Goal: Task Accomplishment & Management: Manage account settings

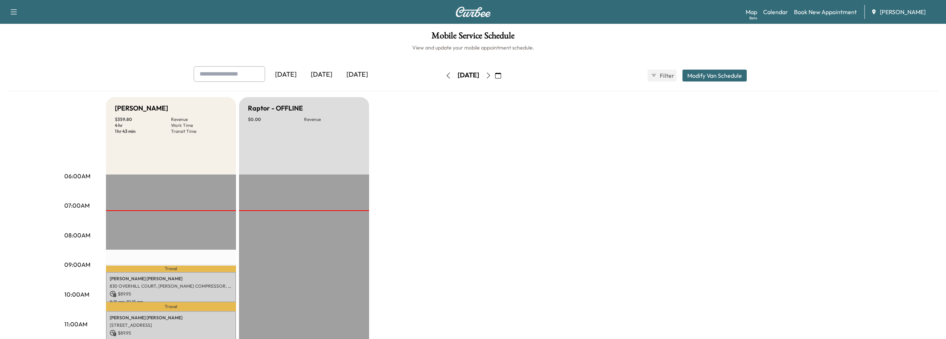
scroll to position [186, 0]
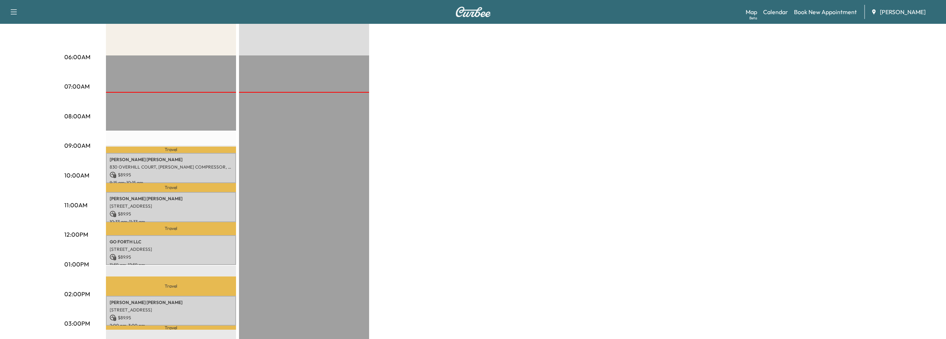
scroll to position [149, 0]
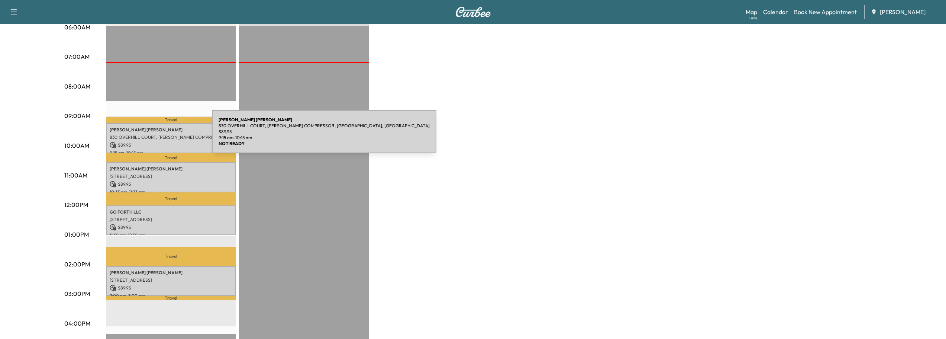
click at [156, 136] on p "830 OVERHILL COURT, [PERSON_NAME] COMPRESSOR, [GEOGRAPHIC_DATA], [GEOGRAPHIC_DA…" at bounding box center [171, 137] width 123 height 6
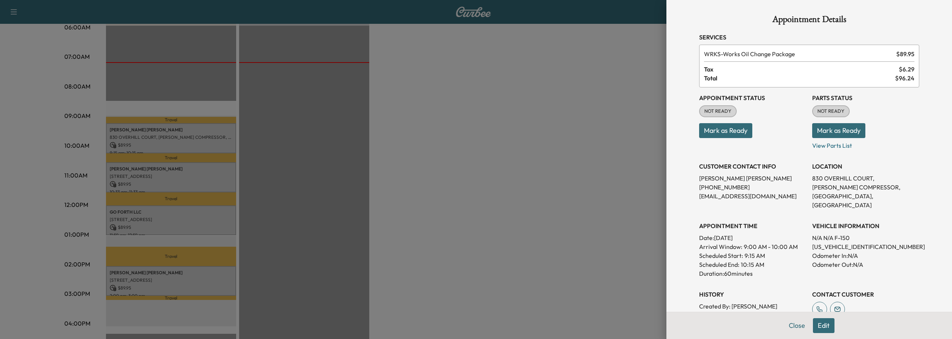
click at [726, 132] on button "Mark as Ready" at bounding box center [725, 130] width 53 height 15
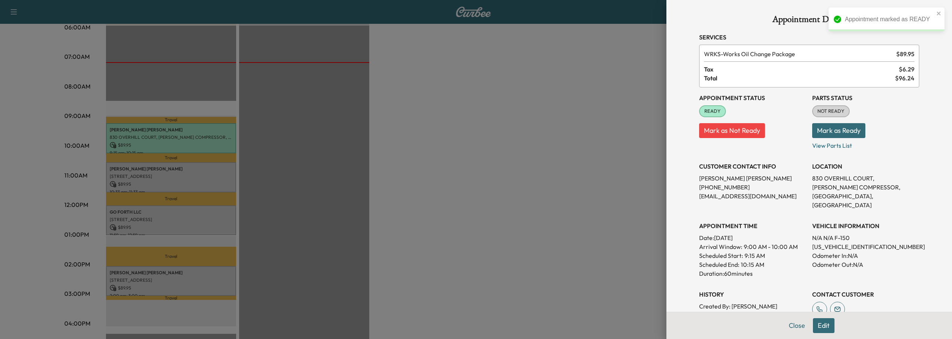
click at [833, 133] on button "Mark as Ready" at bounding box center [838, 130] width 53 height 15
click at [789, 325] on button "Close" at bounding box center [797, 325] width 26 height 15
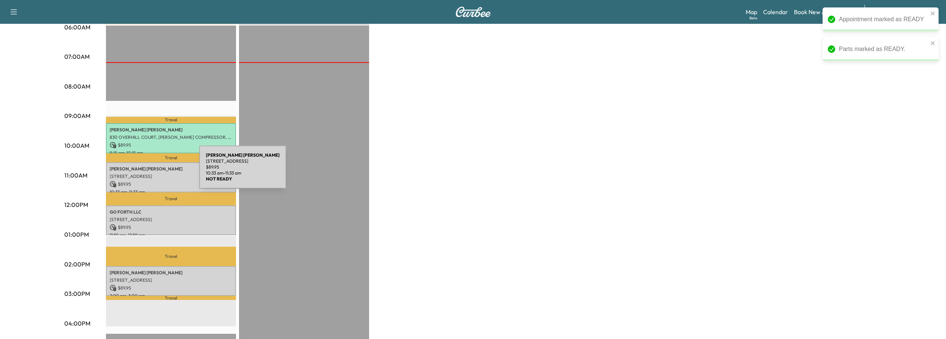
click at [142, 166] on p "DAVID SMITH" at bounding box center [171, 169] width 123 height 6
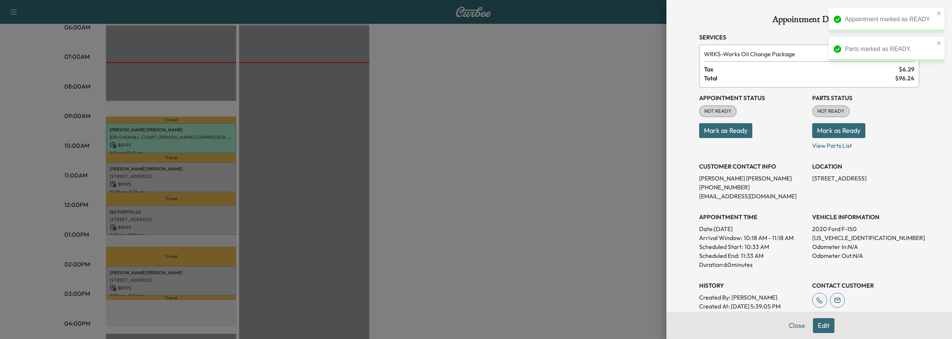
click at [722, 131] on button "Mark as Ready" at bounding box center [725, 130] width 53 height 15
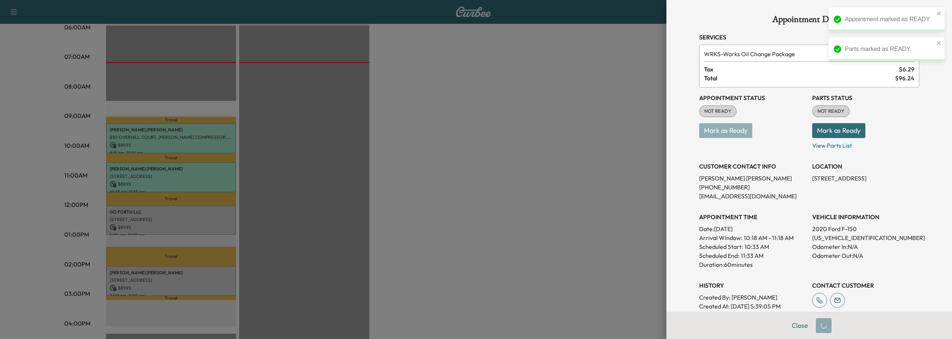
click at [830, 132] on button "Mark as Ready" at bounding box center [838, 130] width 53 height 15
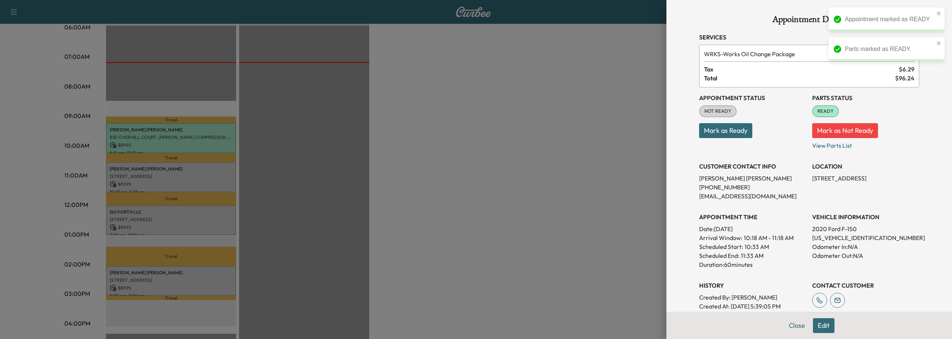
click at [848, 131] on button "Mark as Not Ready" at bounding box center [845, 130] width 66 height 15
click at [718, 131] on button "Mark as Ready" at bounding box center [725, 130] width 53 height 15
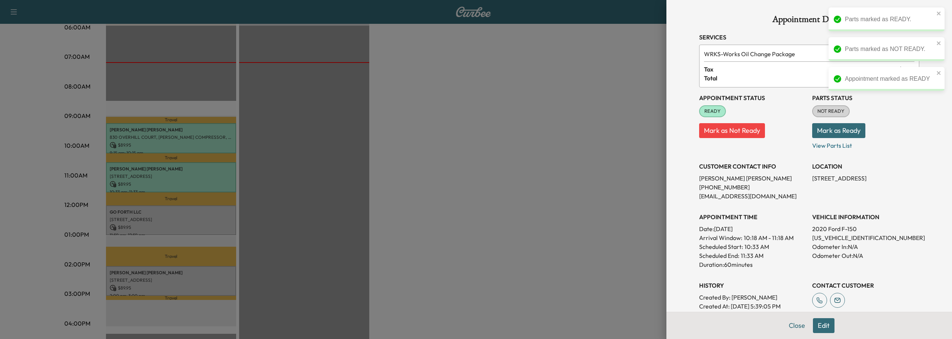
click at [829, 129] on button "Mark as Ready" at bounding box center [838, 130] width 53 height 15
click at [792, 327] on button "Close" at bounding box center [797, 325] width 26 height 15
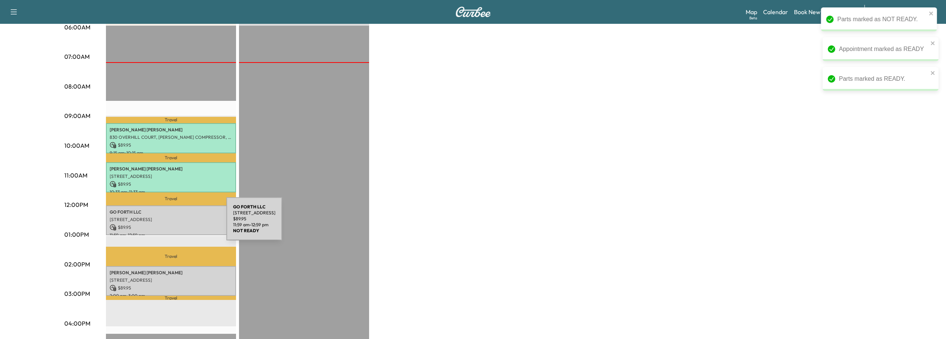
click at [171, 224] on p "$ 89.95" at bounding box center [171, 227] width 123 height 7
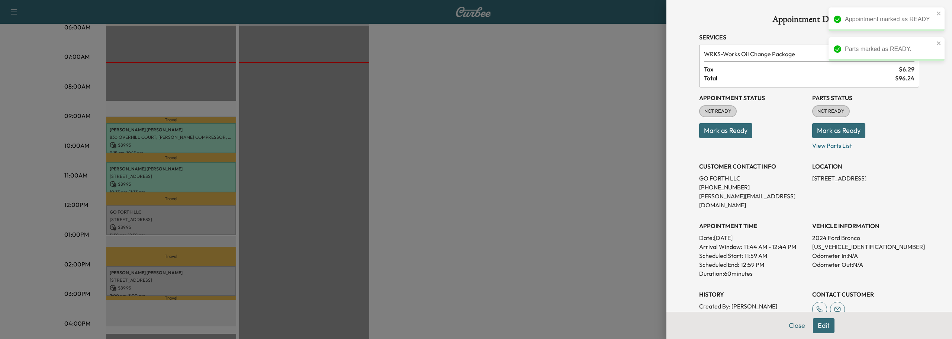
click at [715, 132] on button "Mark as Ready" at bounding box center [725, 130] width 53 height 15
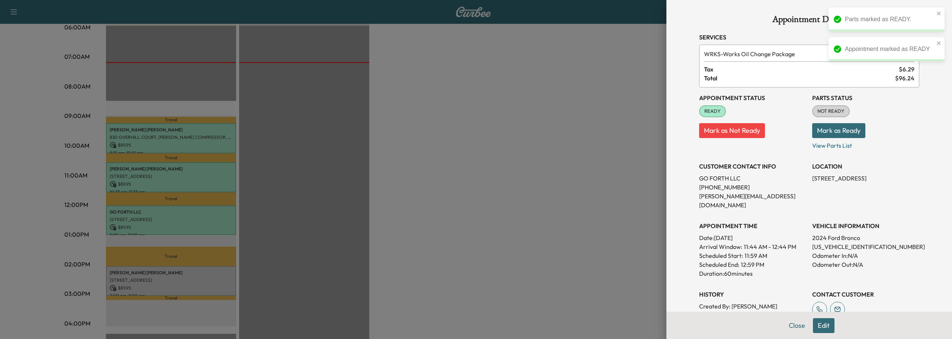
click at [834, 134] on button "Mark as Ready" at bounding box center [838, 130] width 53 height 15
click at [792, 324] on button "Close" at bounding box center [797, 325] width 26 height 15
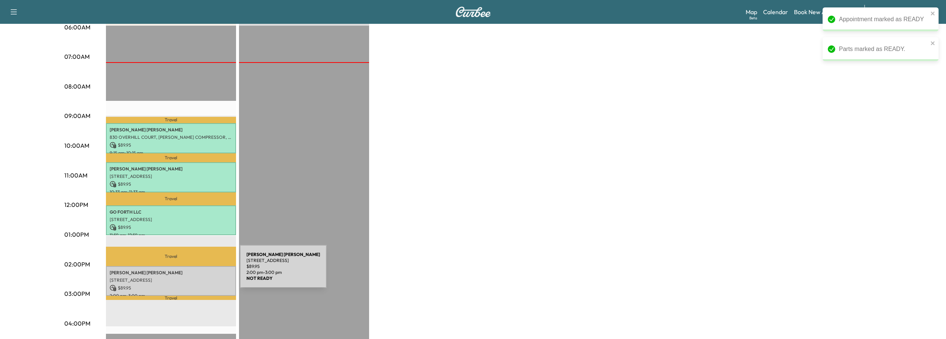
click at [184, 271] on p "KEVIN MCBRIDE" at bounding box center [171, 273] width 123 height 6
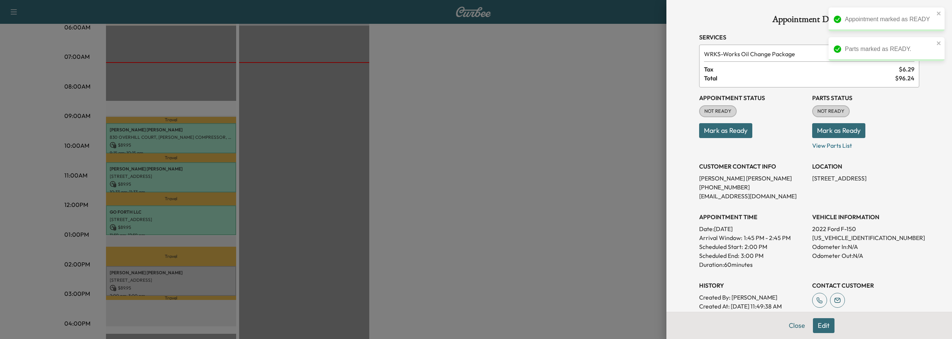
click at [723, 132] on button "Mark as Ready" at bounding box center [725, 130] width 53 height 15
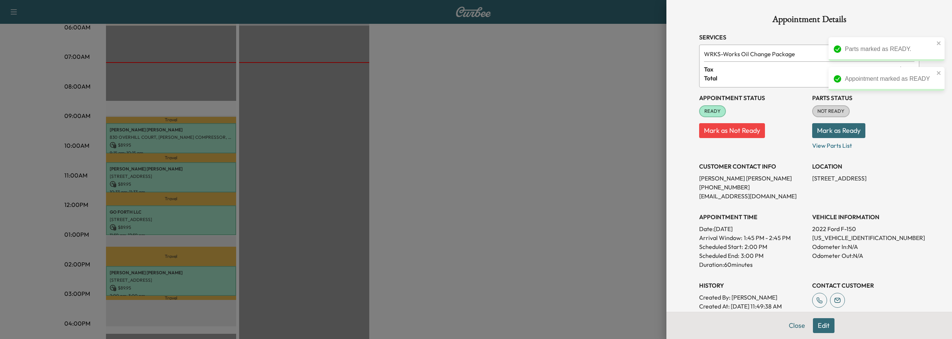
click at [847, 131] on button "Mark as Ready" at bounding box center [838, 130] width 53 height 15
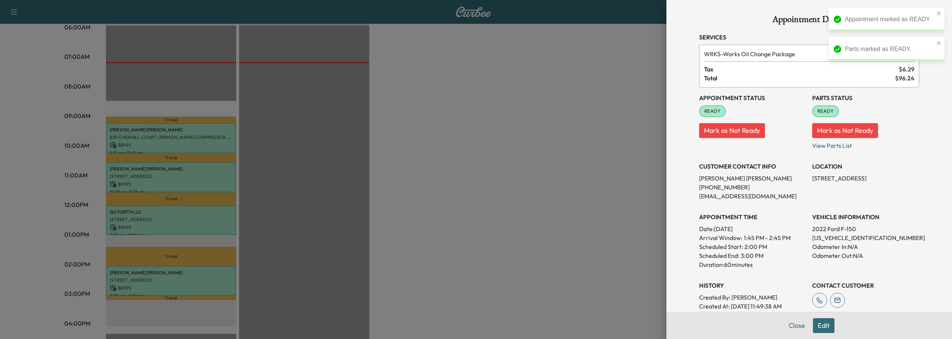
click at [792, 324] on button "Close" at bounding box center [797, 325] width 26 height 15
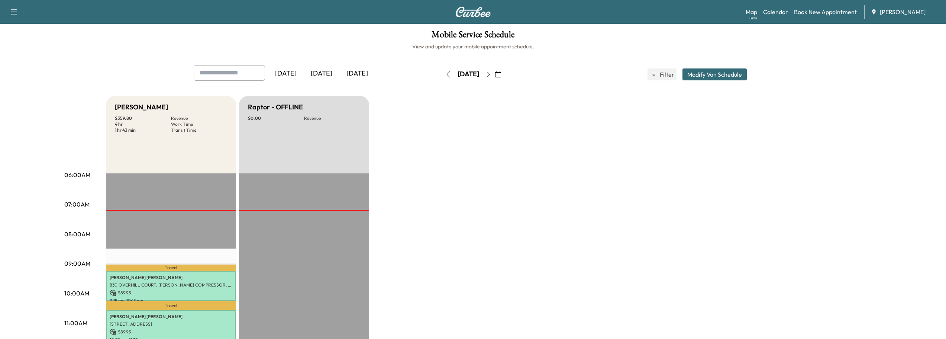
scroll to position [0, 0]
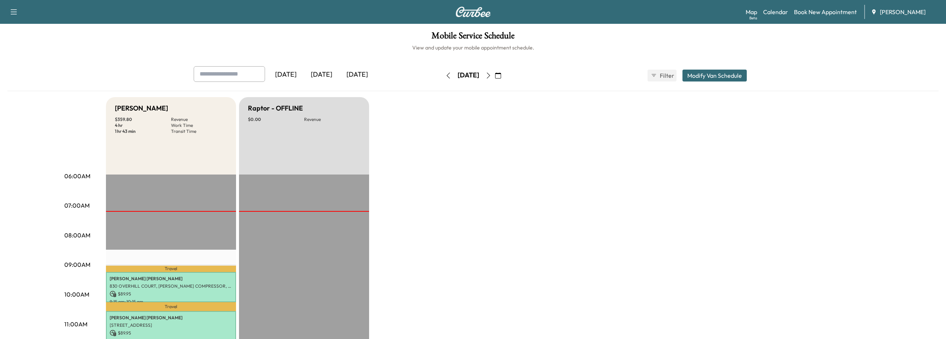
click at [492, 74] on icon "button" at bounding box center [489, 76] width 6 height 6
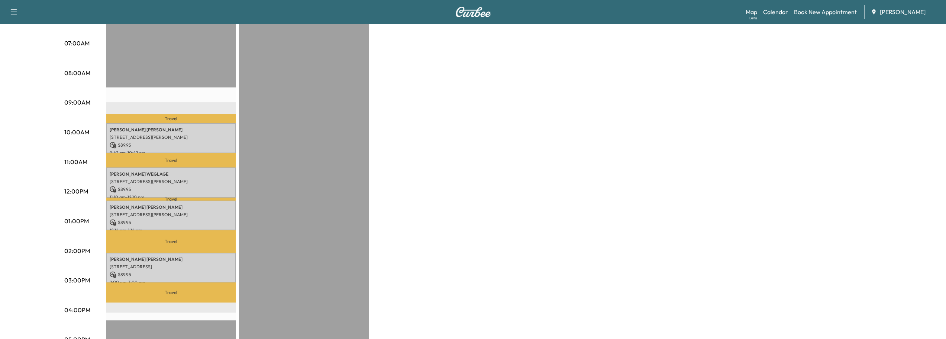
scroll to position [149, 0]
